Goal: Information Seeking & Learning: Learn about a topic

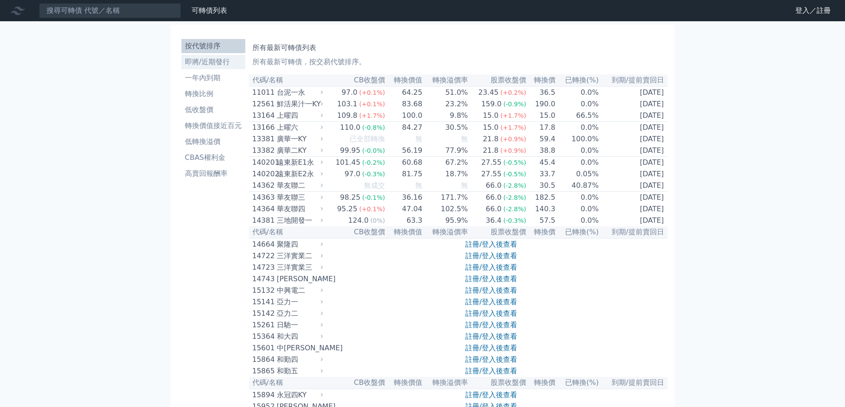
click at [201, 56] on link "即將/近期發行" at bounding box center [213, 62] width 64 height 14
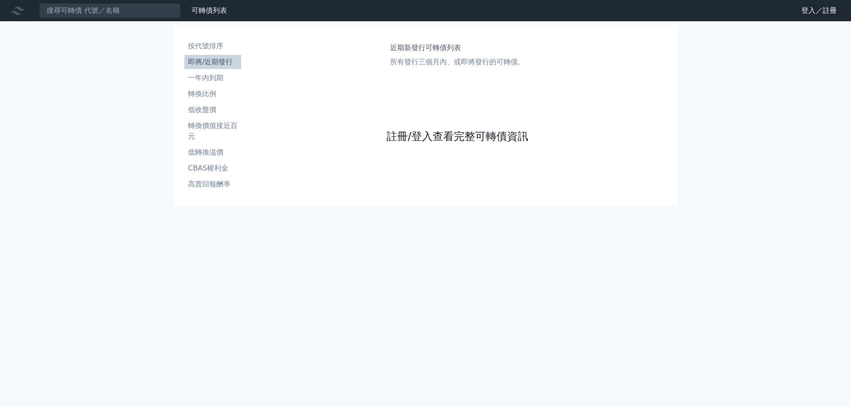
click at [431, 134] on link "註冊/登入查看完整可轉債資訊" at bounding box center [458, 136] width 142 height 14
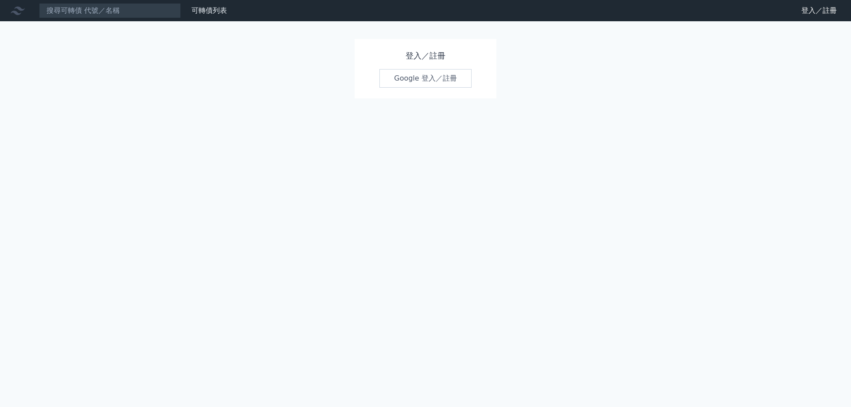
click at [435, 79] on link "Google 登入／註冊" at bounding box center [426, 78] width 92 height 19
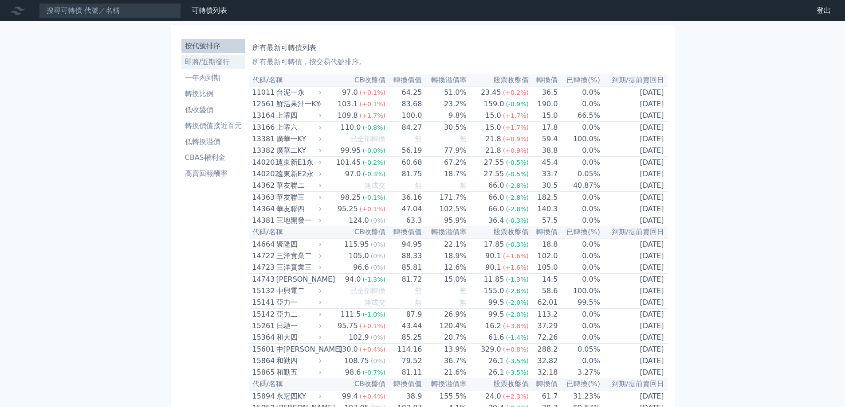
click at [223, 62] on li "即將/近期發行" at bounding box center [213, 62] width 64 height 11
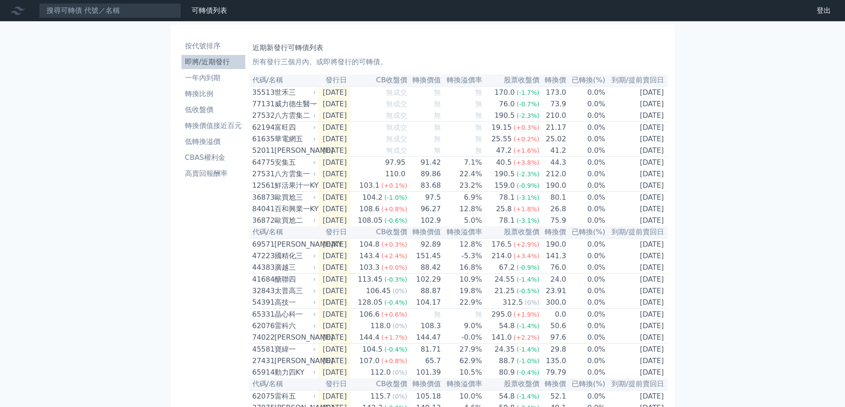
click at [278, 78] on th "代碼/名稱" at bounding box center [283, 80] width 69 height 12
drag, startPoint x: 298, startPoint y: 79, endPoint x: 310, endPoint y: 79, distance: 12.0
click at [299, 79] on th "代碼/名稱" at bounding box center [283, 80] width 69 height 12
click at [316, 80] on th "代碼/名稱" at bounding box center [283, 80] width 69 height 12
click at [344, 83] on th "發行日" at bounding box center [334, 80] width 32 height 12
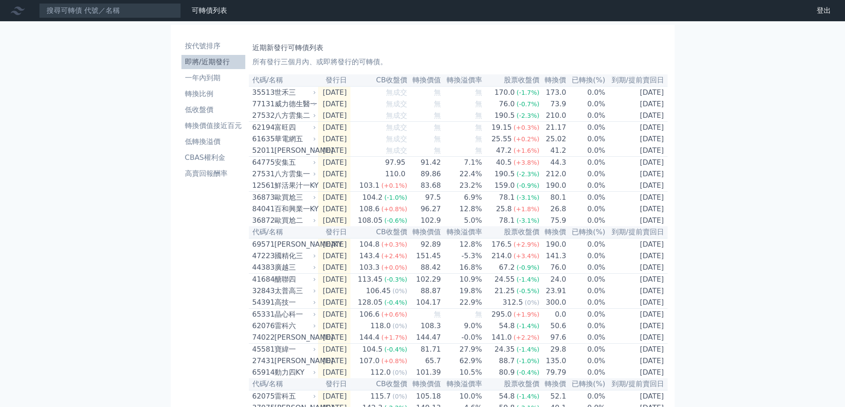
click at [350, 80] on th "發行日" at bounding box center [334, 80] width 32 height 12
click at [213, 46] on li "按代號排序" at bounding box center [213, 46] width 64 height 11
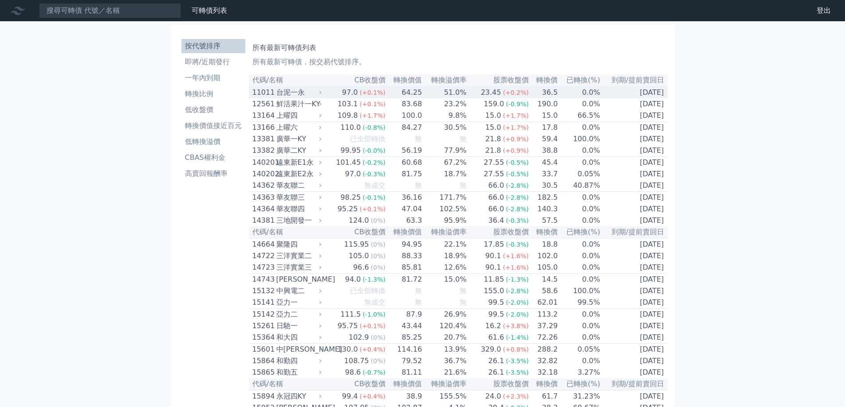
click at [294, 88] on div "台泥一永" at bounding box center [297, 92] width 43 height 11
click at [333, 83] on th "CB收盤價" at bounding box center [355, 80] width 62 height 12
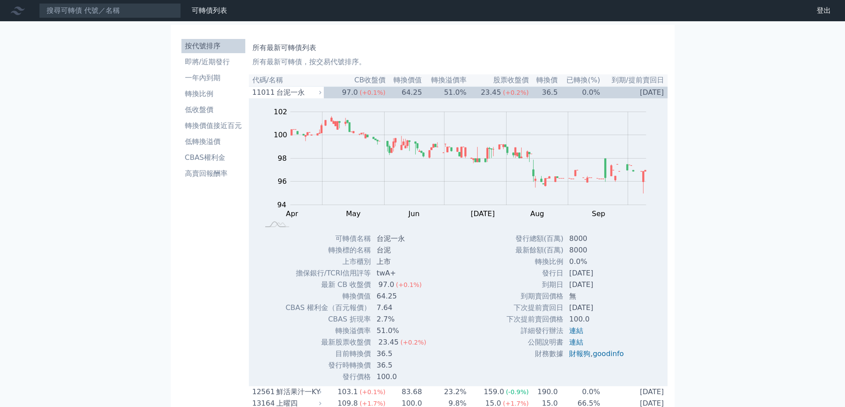
click at [303, 80] on th "代碼/名稱" at bounding box center [286, 80] width 75 height 12
click at [301, 80] on th "代碼/名稱" at bounding box center [286, 80] width 75 height 12
click at [288, 90] on div "台泥一永" at bounding box center [297, 92] width 43 height 11
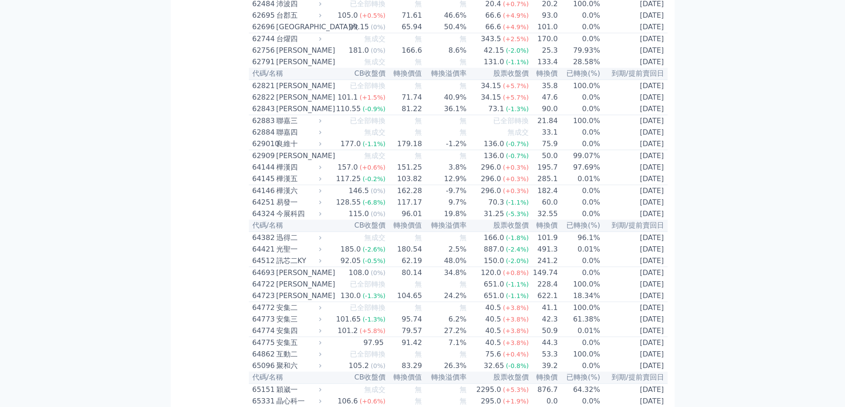
scroll to position [3503, 0]
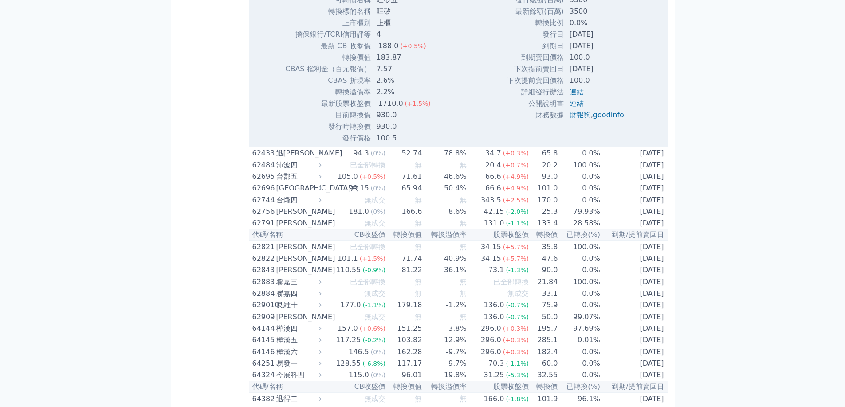
scroll to position [3636, 0]
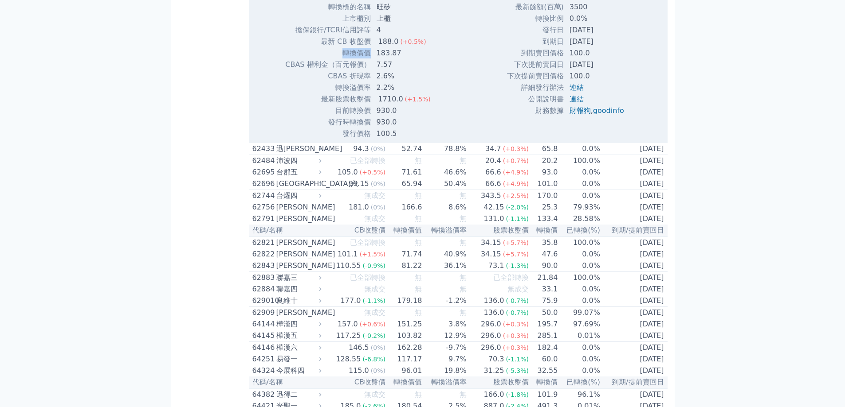
drag, startPoint x: 343, startPoint y: 312, endPoint x: 367, endPoint y: 310, distance: 23.5
click at [367, 59] on td "轉換價值" at bounding box center [328, 53] width 86 height 12
copy td "轉換價值"
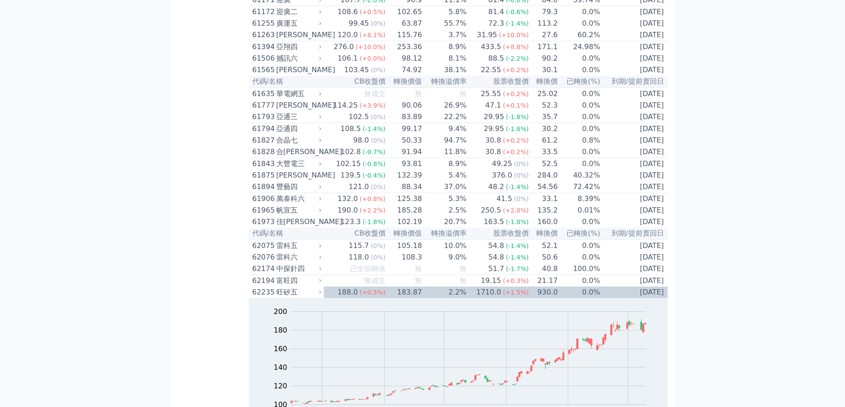
scroll to position [0, 0]
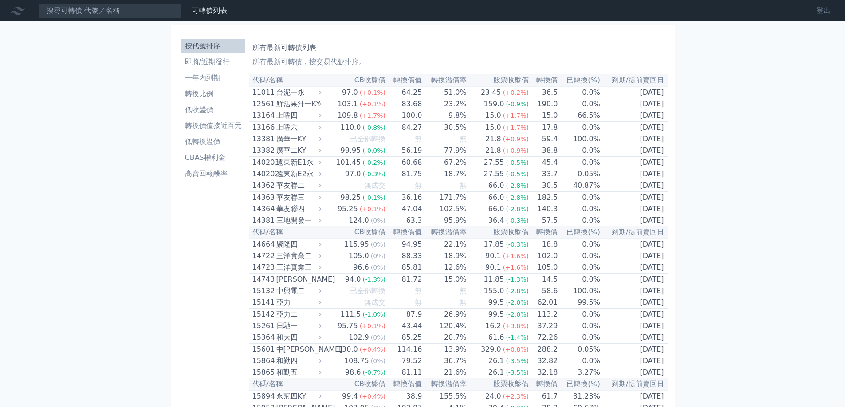
click at [821, 15] on link "登出" at bounding box center [823, 11] width 28 height 14
